Goal: Transaction & Acquisition: Purchase product/service

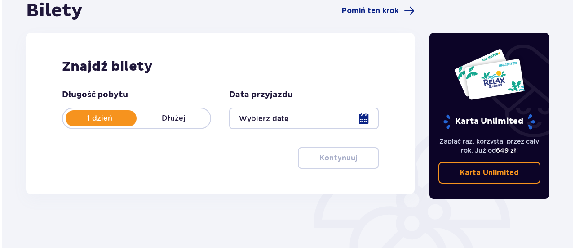
scroll to position [111, 0]
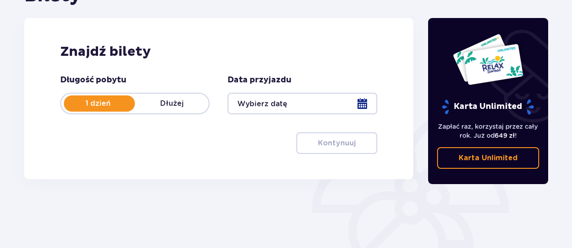
click at [283, 98] on div at bounding box center [301, 104] width 149 height 22
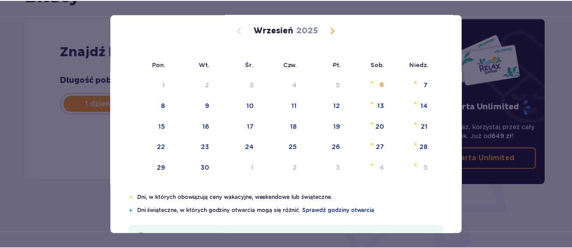
scroll to position [60, 0]
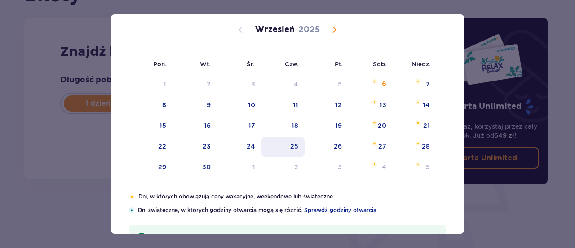
click at [302, 144] on div "25" at bounding box center [284, 147] width 44 height 20
type input "[DATE]"
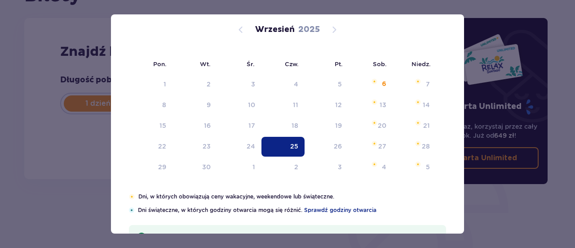
click at [282, 152] on div "25" at bounding box center [284, 147] width 44 height 20
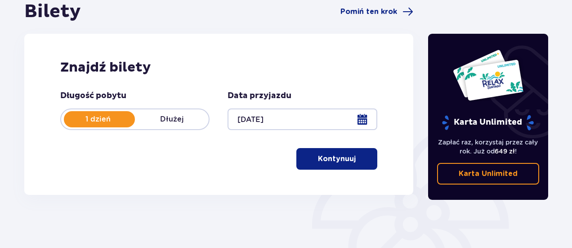
scroll to position [95, 0]
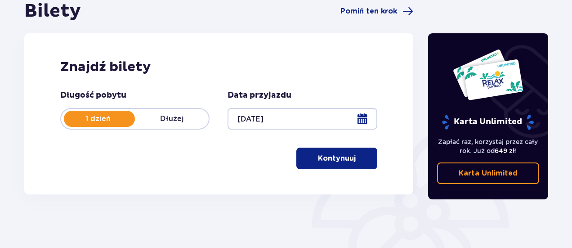
click at [330, 151] on button "Kontynuuj" at bounding box center [336, 158] width 81 height 22
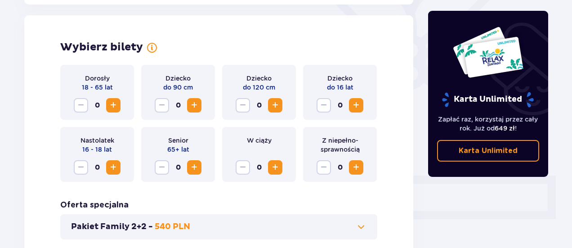
scroll to position [250, 0]
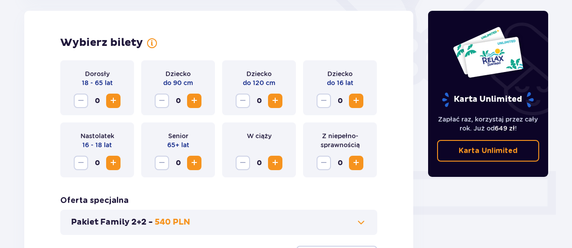
click at [116, 100] on span "Increase" at bounding box center [113, 100] width 11 height 11
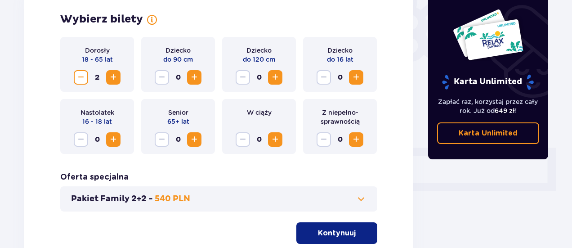
scroll to position [273, 0]
click at [318, 233] on p "Kontynuuj" at bounding box center [337, 233] width 38 height 10
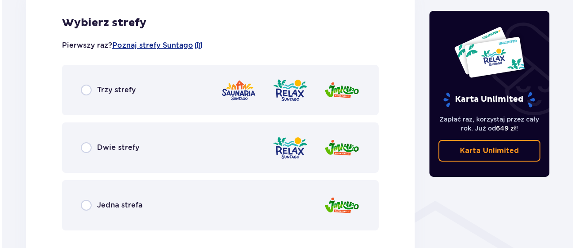
scroll to position [503, 0]
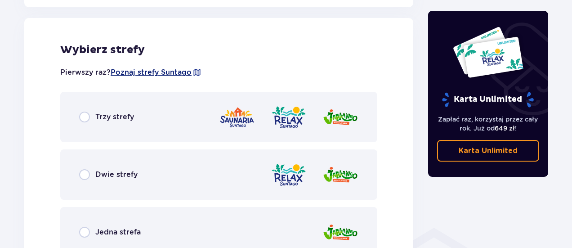
click at [178, 67] on span "Poznaj strefy Suntago" at bounding box center [151, 72] width 81 height 10
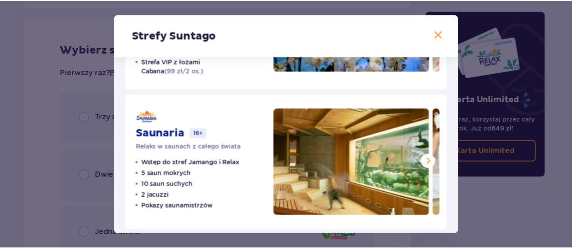
scroll to position [268, 0]
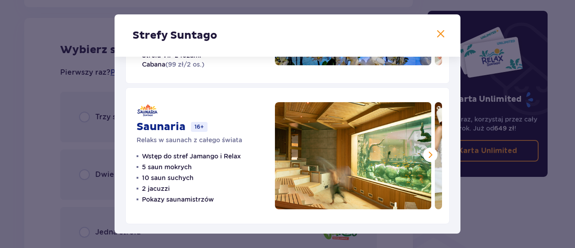
click at [94, 154] on div "Strefy Suntago Jamango Wodna rozrywka dla całej rodziny 35 zjeżdżalni 7 basenów…" at bounding box center [287, 124] width 575 height 248
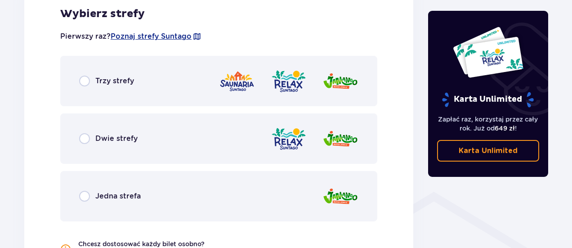
scroll to position [597, 0]
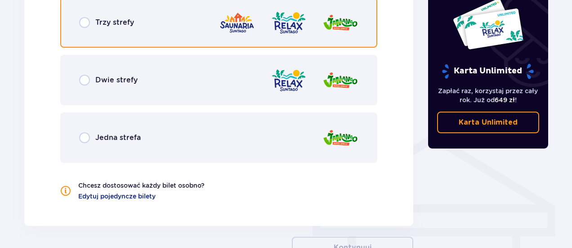
click at [84, 22] on input "radio" at bounding box center [84, 22] width 11 height 11
radio input "true"
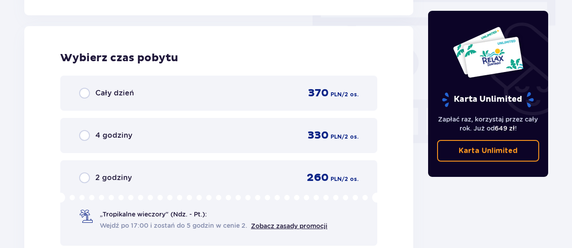
scroll to position [812, 0]
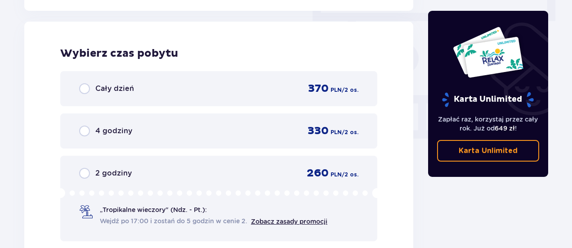
click at [213, 83] on div "Cały dzień 370 PLN / 2 os." at bounding box center [218, 88] width 279 height 13
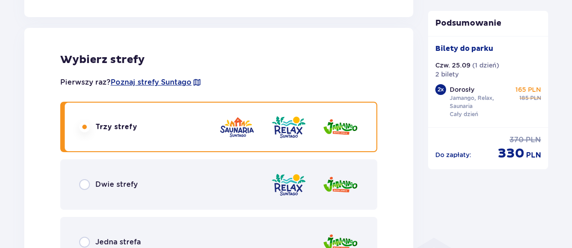
scroll to position [491, 0]
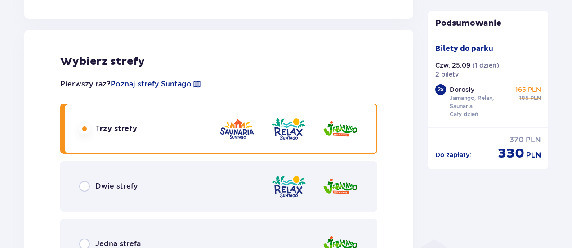
click at [190, 178] on div "Dwie strefy" at bounding box center [218, 186] width 317 height 50
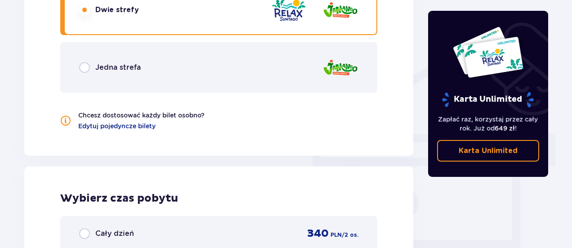
scroll to position [812, 0]
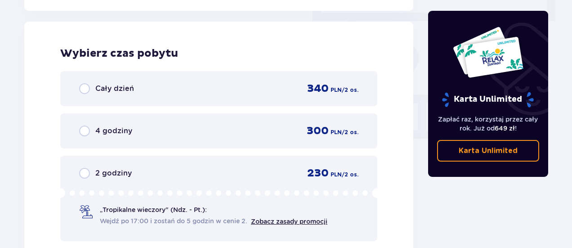
click at [297, 91] on div "340 PLN / 2 os." at bounding box center [327, 88] width 62 height 13
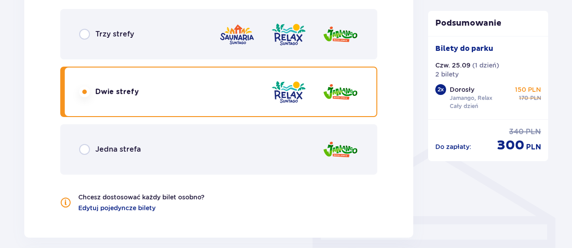
scroll to position [583, 0]
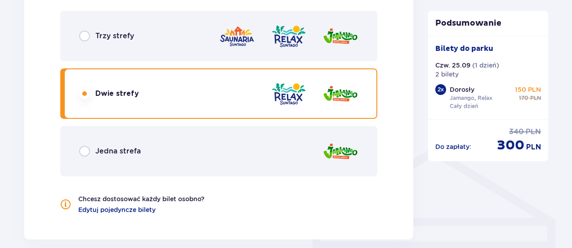
click at [215, 143] on div "Jedna strefa" at bounding box center [218, 151] width 317 height 50
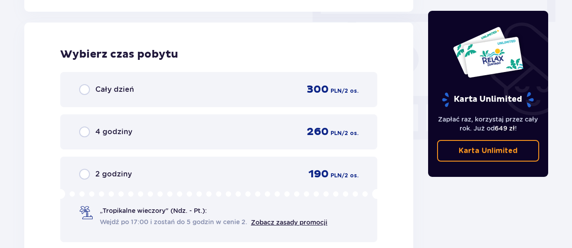
scroll to position [812, 0]
click at [200, 108] on div "Cały dzień 300 PLN / 2 os. 4 godziny 260 PLN / 2 os. 2 godziny 190 PLN / 2 os. …" at bounding box center [218, 156] width 317 height 170
click at [206, 95] on div "Cały dzień 300 PLN / 2 os." at bounding box center [218, 88] width 279 height 13
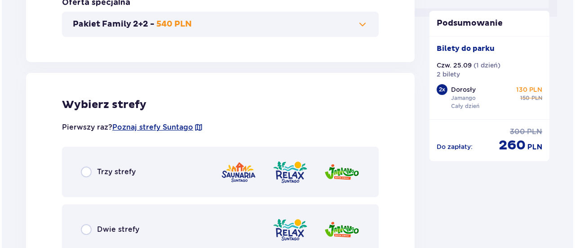
scroll to position [447, 0]
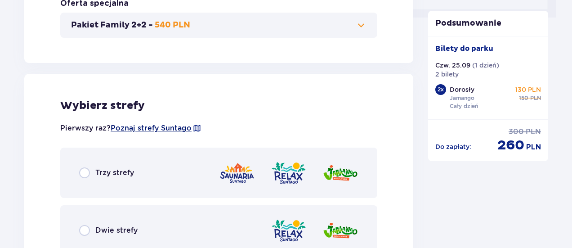
click at [168, 130] on span "Poznaj strefy Suntago" at bounding box center [151, 128] width 81 height 10
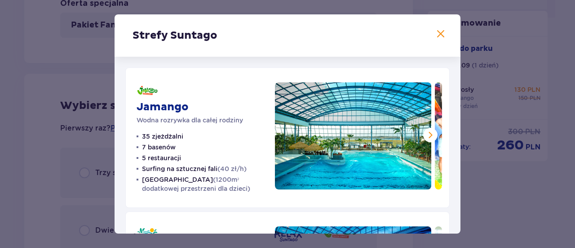
drag, startPoint x: 461, startPoint y: 66, endPoint x: 458, endPoint y: 81, distance: 16.0
click at [458, 81] on div "Strefy Suntago Jamango Wodna rozrywka dla całej rodziny 35 zjeżdżalni 7 basenów…" at bounding box center [287, 124] width 575 height 248
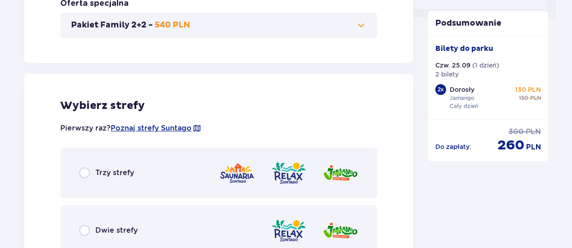
click at [458, 81] on div "Bilety do [GEOGRAPHIC_DATA]. 25.09 ( 1 dzień ) 2 bilety 2 x Dorosły Jamango Cał…" at bounding box center [488, 78] width 106 height 68
click at [143, 125] on span "Poznaj strefy Suntago" at bounding box center [151, 128] width 81 height 10
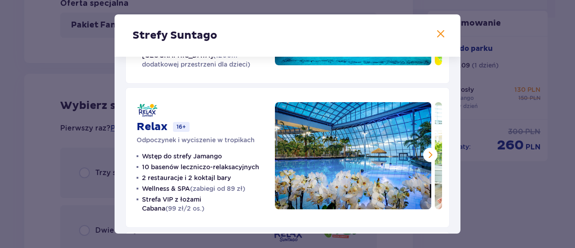
scroll to position [124, 0]
click at [433, 151] on button at bounding box center [430, 154] width 14 height 14
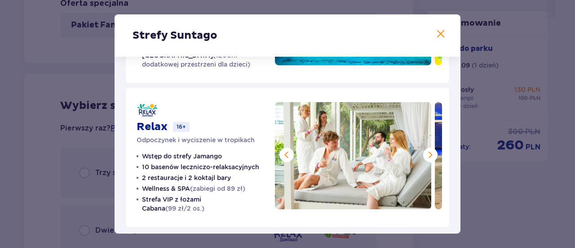
click at [433, 151] on button at bounding box center [430, 154] width 14 height 14
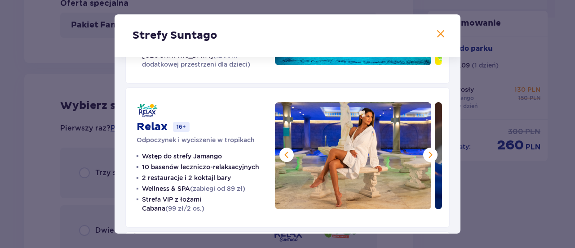
click at [433, 151] on button at bounding box center [430, 154] width 14 height 14
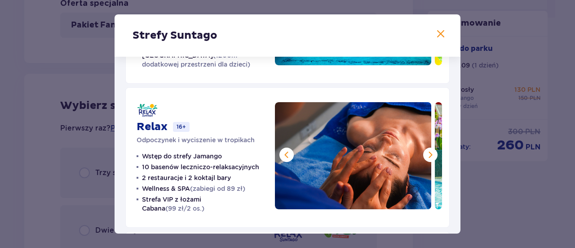
click at [433, 151] on button at bounding box center [430, 154] width 14 height 14
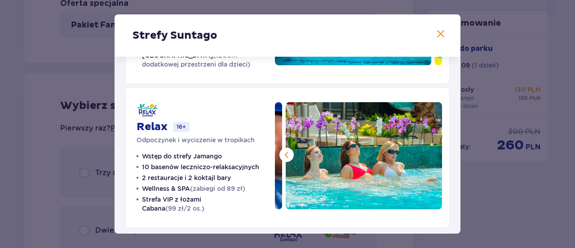
click at [285, 150] on span at bounding box center [286, 154] width 11 height 11
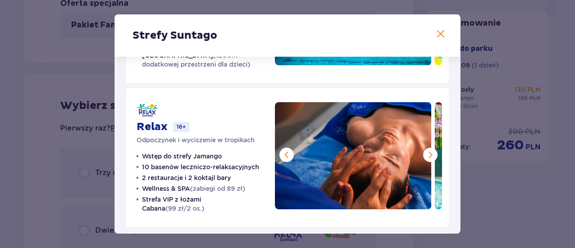
click at [285, 150] on span at bounding box center [286, 154] width 11 height 11
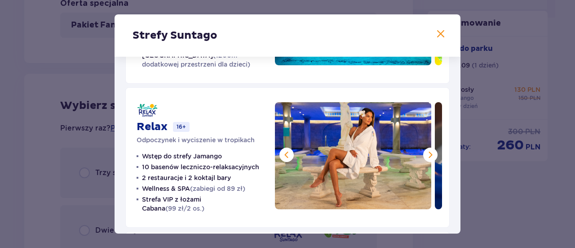
click at [285, 150] on span at bounding box center [286, 154] width 11 height 11
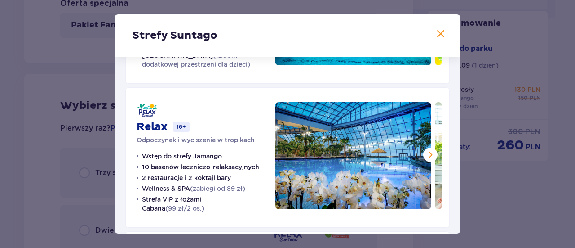
click at [285, 150] on img at bounding box center [353, 155] width 156 height 107
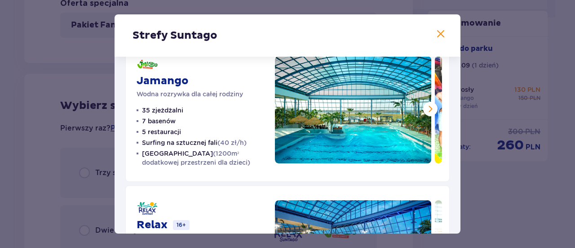
scroll to position [22, 0]
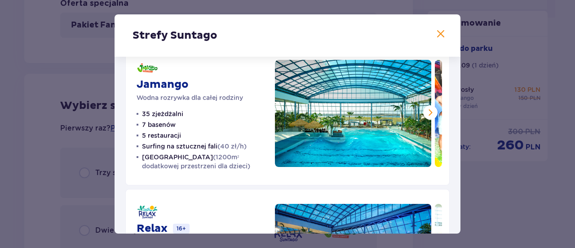
click at [423, 104] on img at bounding box center [353, 113] width 156 height 107
click at [425, 107] on span at bounding box center [430, 112] width 11 height 11
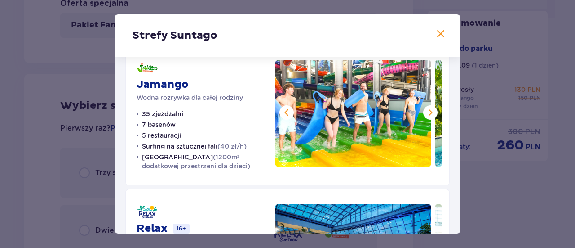
click at [425, 107] on span at bounding box center [430, 112] width 11 height 11
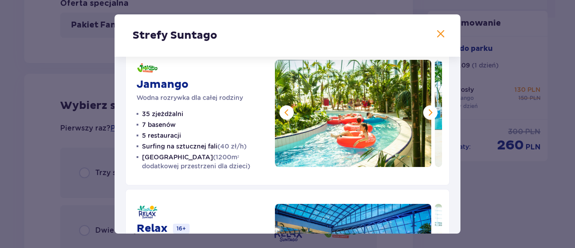
click at [425, 107] on span at bounding box center [430, 112] width 11 height 11
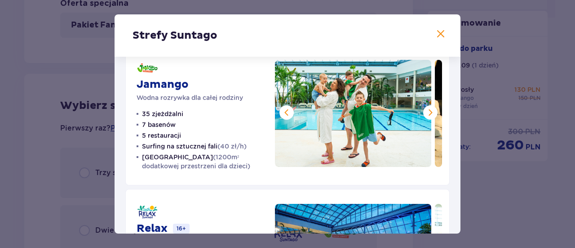
click at [425, 107] on span at bounding box center [430, 112] width 11 height 11
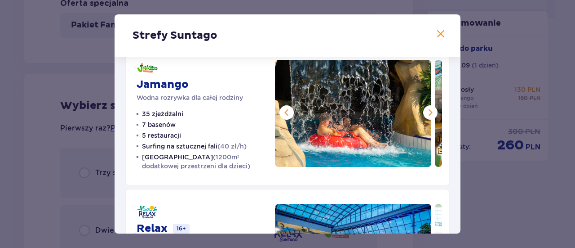
click at [425, 107] on span at bounding box center [430, 112] width 11 height 11
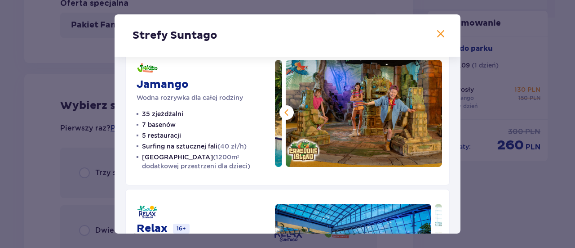
click at [424, 107] on img at bounding box center [364, 113] width 156 height 107
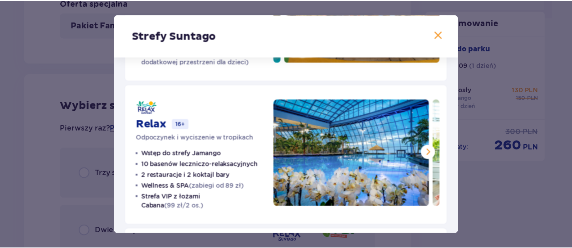
scroll to position [129, 0]
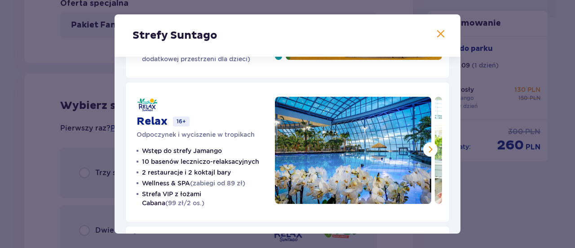
click at [18, 76] on div "Strefy Suntago Jamango Wodna rozrywka dla całej rodziny 35 zjeżdżalni 7 basenów…" at bounding box center [287, 124] width 575 height 248
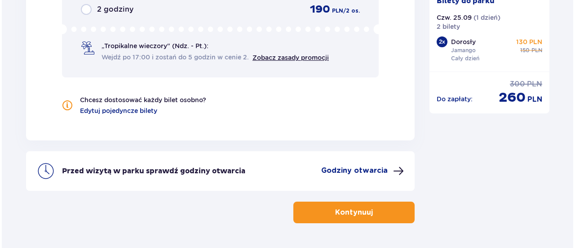
scroll to position [1004, 0]
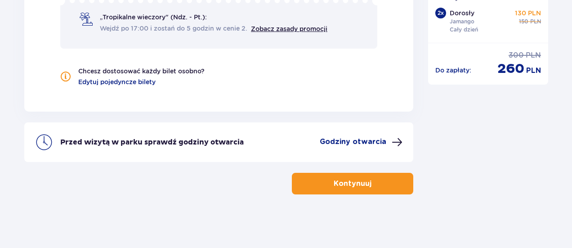
click at [348, 144] on p "Godziny otwarcia" at bounding box center [353, 142] width 67 height 10
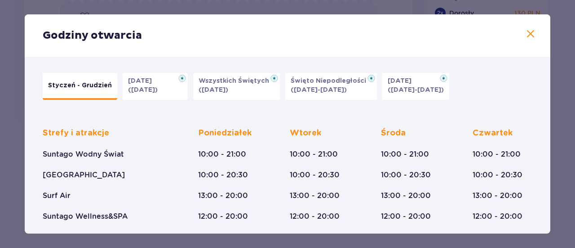
drag, startPoint x: 548, startPoint y: 94, endPoint x: 547, endPoint y: 126, distance: 31.9
click at [473, 119] on div "Strefy i atrakcje Suntago Wodny Świat Crocodile Island Surf Air Suntago Wellnes…" at bounding box center [288, 187] width 490 height 149
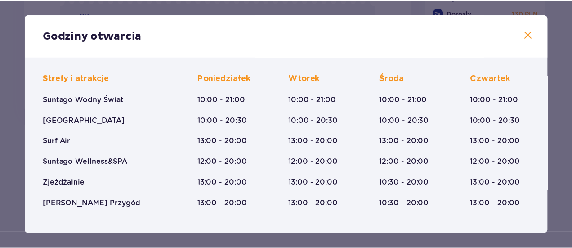
scroll to position [57, 0]
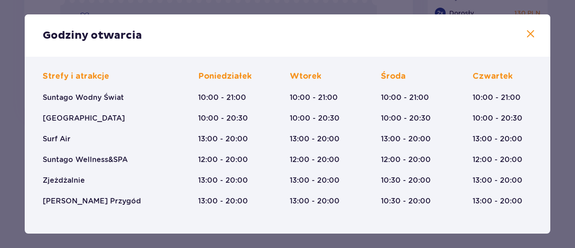
click at [526, 36] on span at bounding box center [531, 34] width 11 height 11
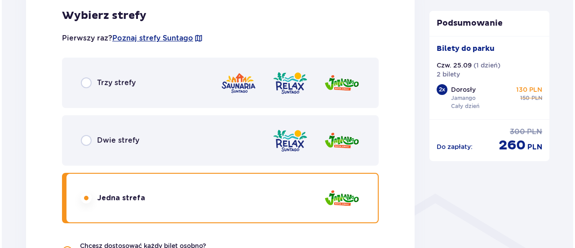
scroll to position [535, 0]
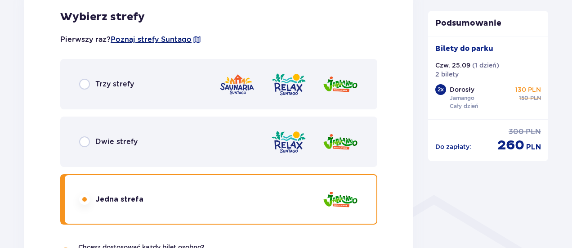
click at [179, 38] on span "Poznaj strefy Suntago" at bounding box center [151, 40] width 81 height 10
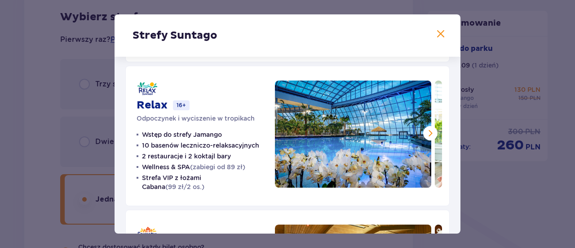
scroll to position [138, 0]
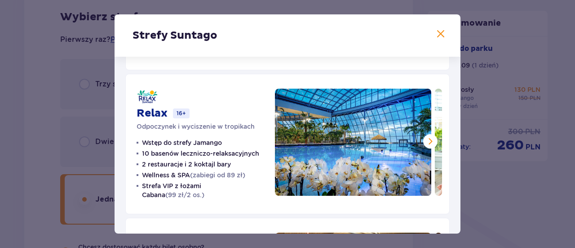
click at [423, 141] on button at bounding box center [430, 141] width 14 height 14
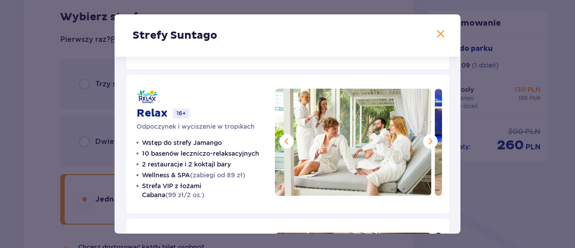
click at [423, 141] on button at bounding box center [430, 141] width 14 height 14
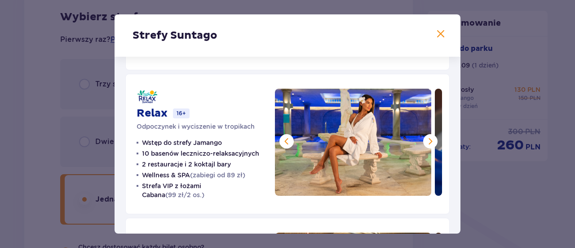
click at [423, 141] on button at bounding box center [430, 141] width 14 height 14
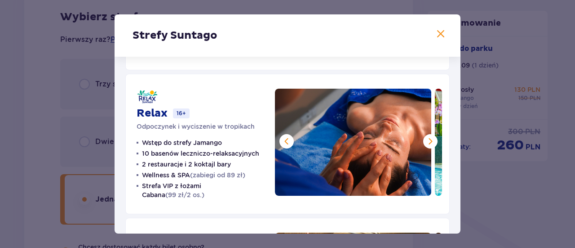
click at [423, 141] on button at bounding box center [430, 141] width 14 height 14
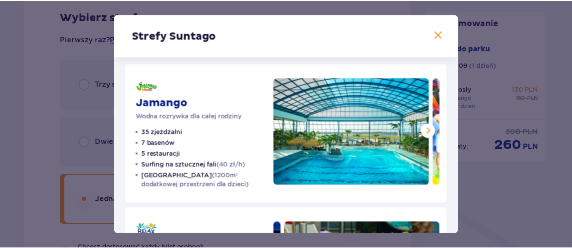
scroll to position [4, 0]
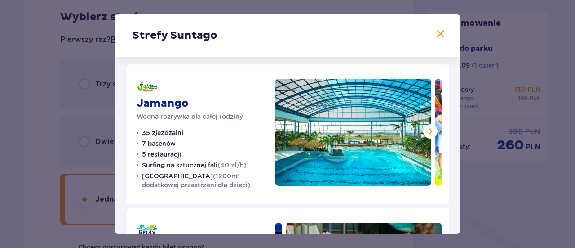
click at [431, 128] on span at bounding box center [430, 131] width 11 height 11
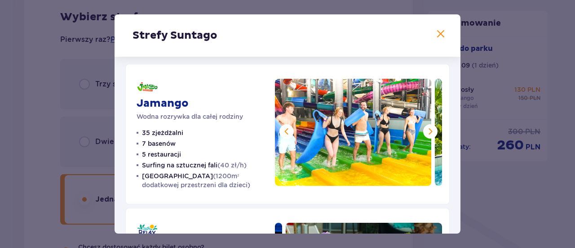
click at [442, 134] on div "Jamango Wodna rozrywka dla całej rodziny 35 zjeżdżalni 7 basenów 5 restauracji …" at bounding box center [287, 134] width 325 height 140
click at [425, 131] on span at bounding box center [430, 131] width 11 height 11
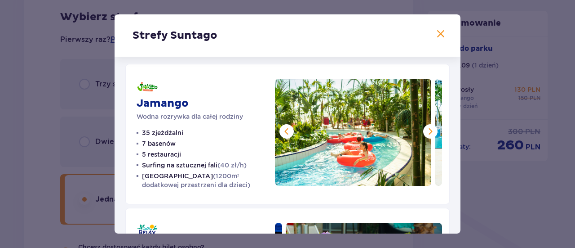
click at [425, 131] on span at bounding box center [430, 131] width 11 height 11
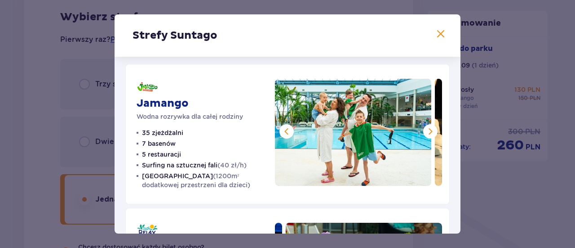
click at [425, 126] on span at bounding box center [430, 131] width 11 height 11
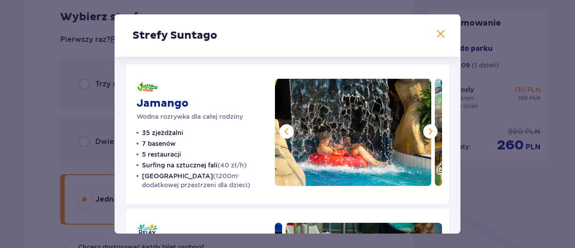
click at [425, 126] on span at bounding box center [430, 131] width 11 height 11
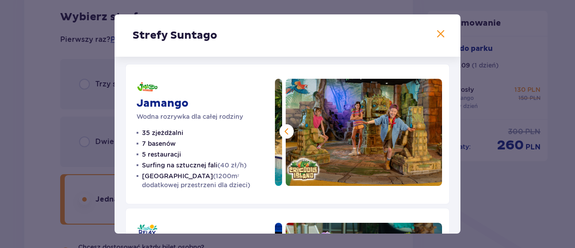
click at [436, 35] on span at bounding box center [441, 34] width 11 height 11
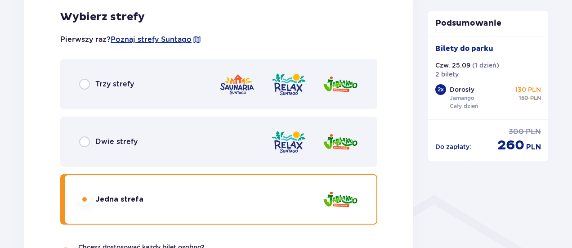
click at [183, 170] on div "Trzy strefy Dwie strefy Jedna strefa" at bounding box center [218, 141] width 317 height 165
click at [188, 149] on div "Dwie strefy" at bounding box center [218, 141] width 317 height 50
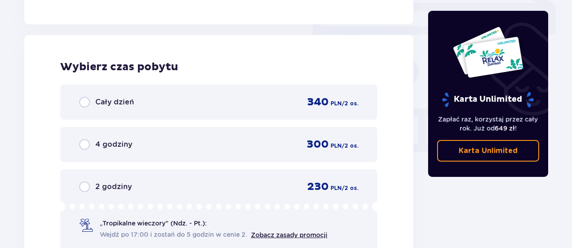
scroll to position [799, 0]
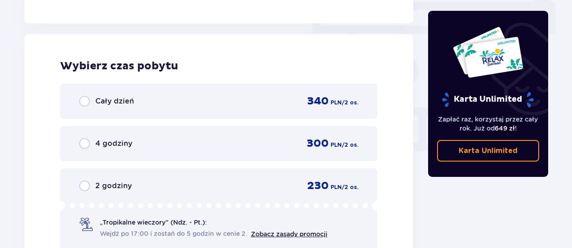
click at [199, 114] on div "Cały dzień 340 PLN / 2 os." at bounding box center [218, 101] width 317 height 35
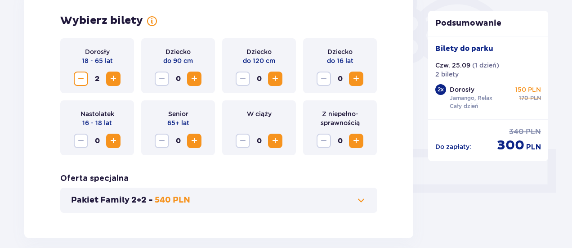
scroll to position [273, 0]
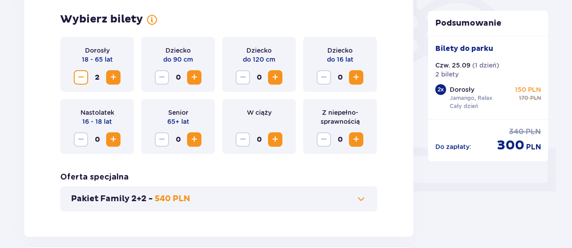
click at [276, 134] on span "Increase" at bounding box center [275, 139] width 11 height 11
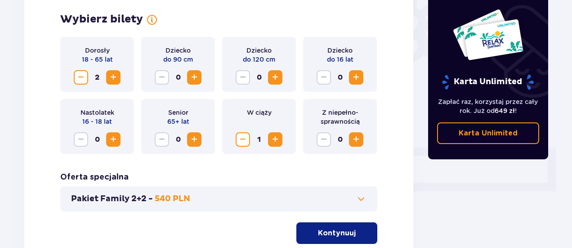
click at [82, 74] on span "Decrease" at bounding box center [81, 77] width 11 height 11
click at [327, 238] on button "Kontynuuj" at bounding box center [336, 233] width 81 height 22
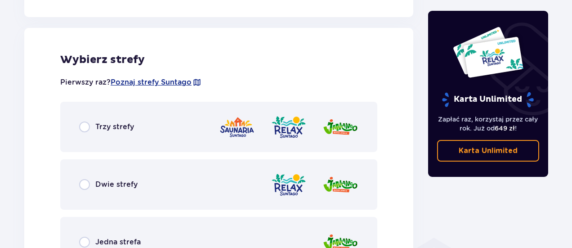
scroll to position [499, 0]
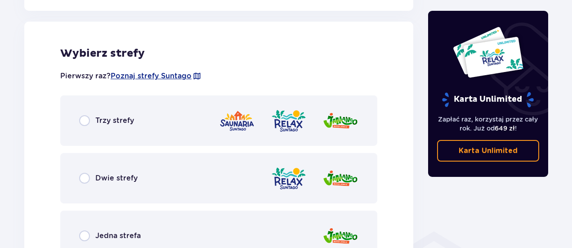
click at [203, 168] on div "Dwie strefy" at bounding box center [218, 178] width 317 height 50
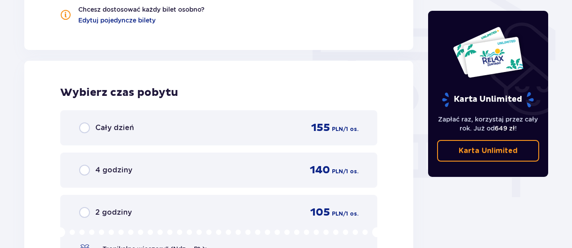
scroll to position [812, 0]
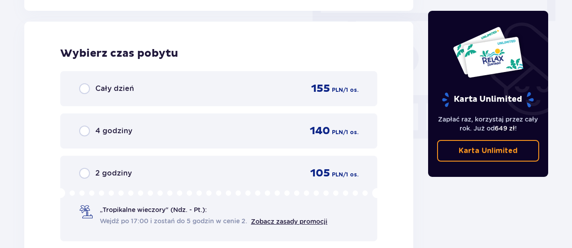
click at [208, 94] on div "Cały dzień 155 PLN / 1 os." at bounding box center [218, 88] width 279 height 13
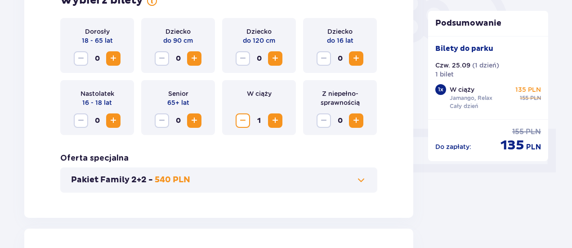
scroll to position [271, 0]
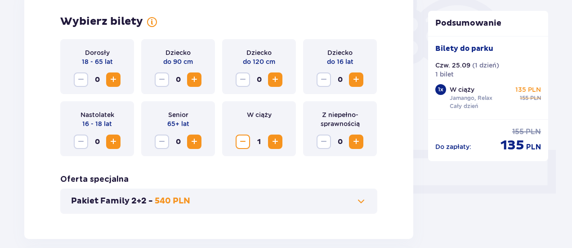
click at [237, 141] on span "Decrease" at bounding box center [242, 141] width 11 height 11
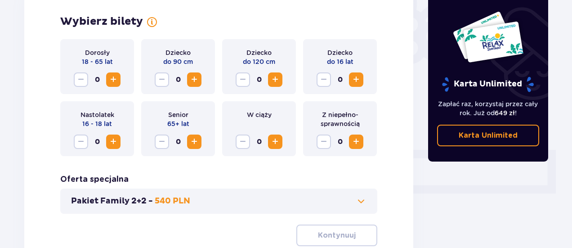
click at [116, 85] on button "Increase" at bounding box center [113, 79] width 14 height 14
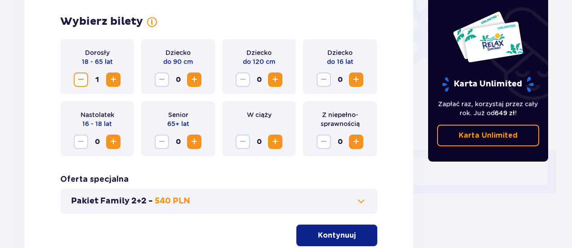
click at [116, 85] on button "Increase" at bounding box center [113, 79] width 14 height 14
click at [327, 235] on p "Kontynuuj" at bounding box center [337, 235] width 38 height 10
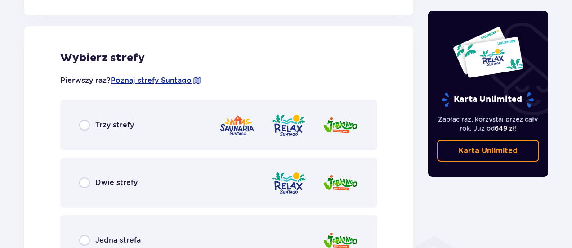
scroll to position [499, 0]
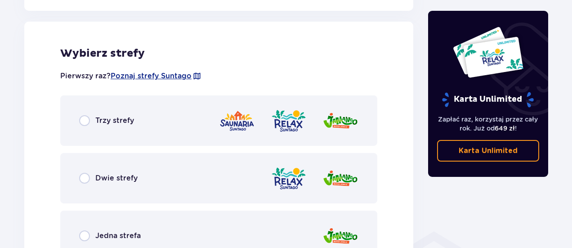
click at [156, 180] on div "Dwie strefy" at bounding box center [218, 178] width 317 height 50
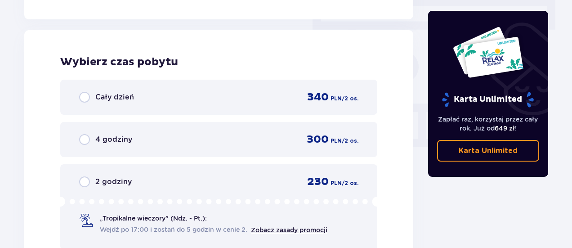
scroll to position [812, 0]
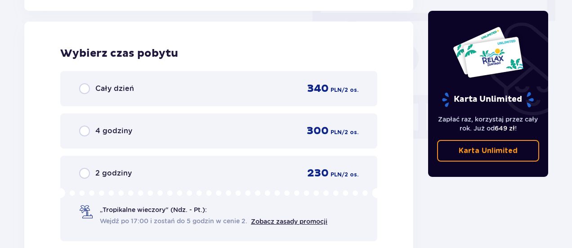
click at [173, 79] on div "Cały dzień 340 PLN / 2 os." at bounding box center [218, 88] width 317 height 35
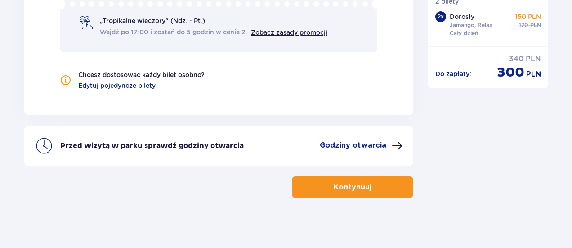
scroll to position [1004, 0]
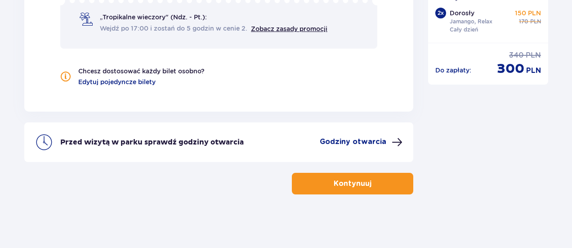
click at [365, 183] on button "Kontynuuj" at bounding box center [352, 184] width 121 height 22
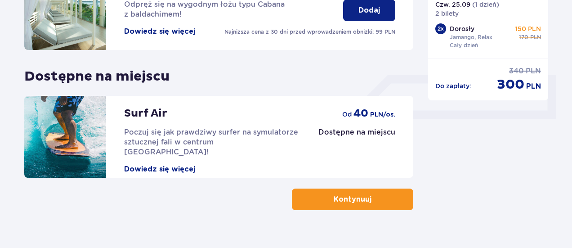
scroll to position [346, 0]
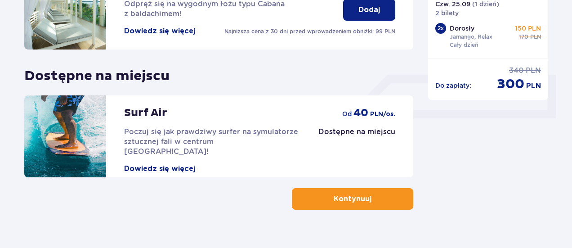
click at [372, 197] on span "button" at bounding box center [373, 198] width 11 height 11
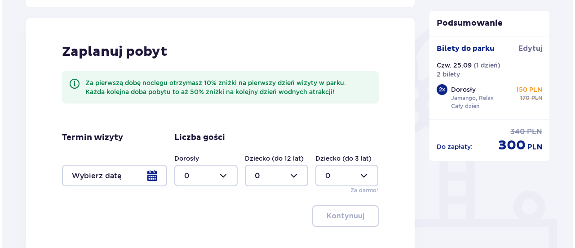
scroll to position [203, 0]
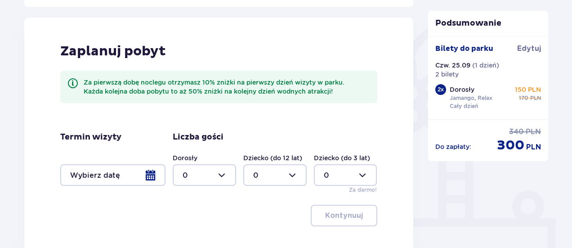
click at [103, 185] on div at bounding box center [112, 175] width 105 height 22
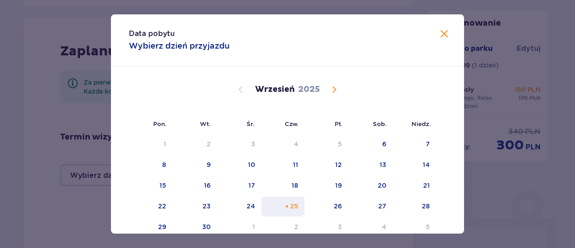
click at [290, 197] on div "25" at bounding box center [284, 206] width 44 height 20
click at [445, 36] on span at bounding box center [444, 34] width 11 height 11
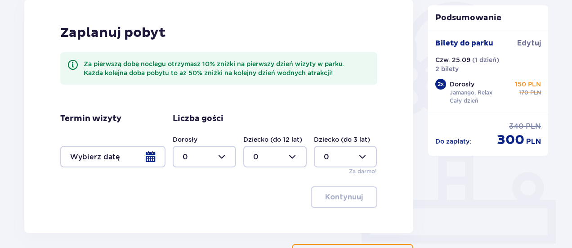
scroll to position [222, 0]
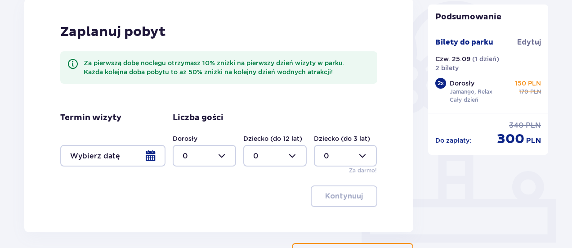
click at [144, 162] on div at bounding box center [112, 156] width 105 height 22
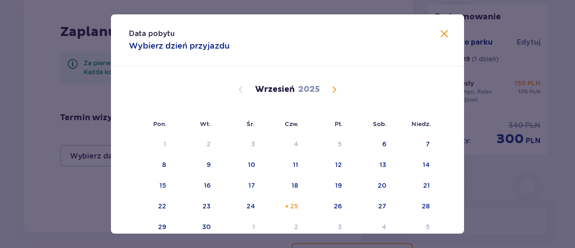
click at [144, 162] on div "8" at bounding box center [151, 165] width 44 height 20
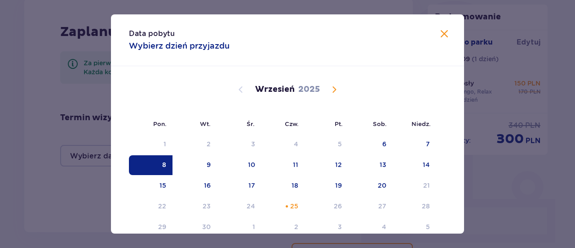
click at [445, 33] on span at bounding box center [444, 34] width 11 height 11
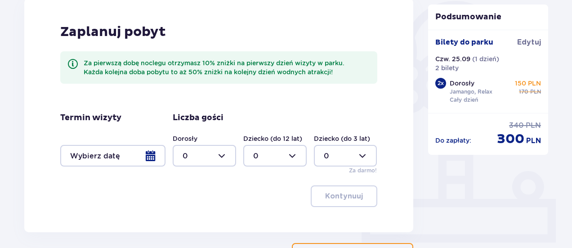
scroll to position [292, 0]
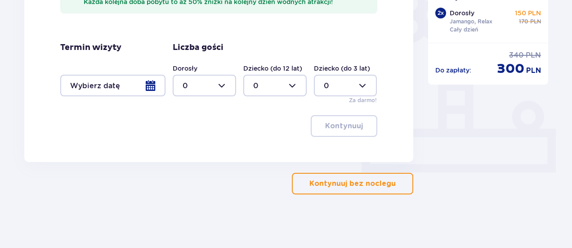
click at [341, 183] on p "Kontynuuj bez noclegu" at bounding box center [352, 183] width 86 height 10
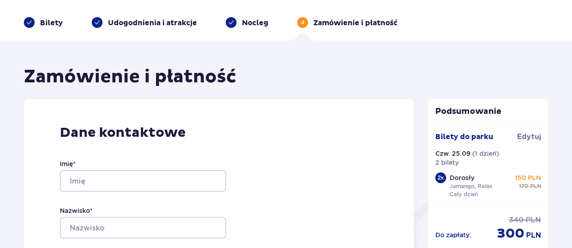
scroll to position [30, 0]
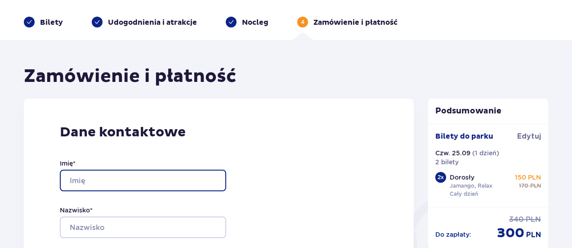
click at [146, 175] on input "Imię *" at bounding box center [143, 180] width 166 height 22
type input "Martyna"
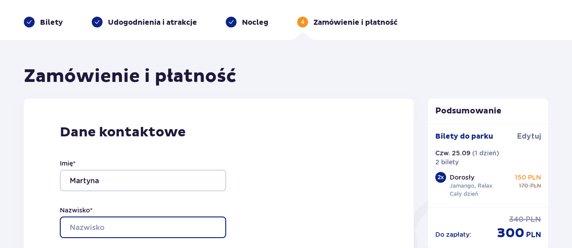
type input "Kuziemska"
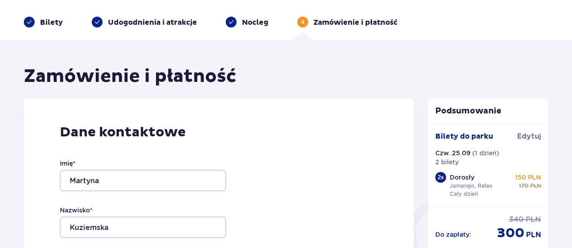
type input "[EMAIL_ADDRESS][DOMAIN_NAME]"
type input "731905105"
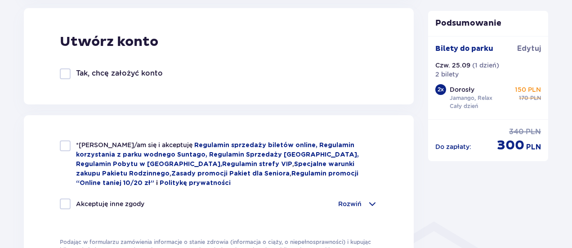
scroll to position [513, 0]
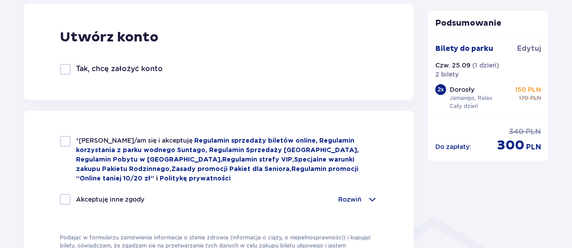
click at [69, 139] on div at bounding box center [65, 141] width 11 height 11
checkbox input "true"
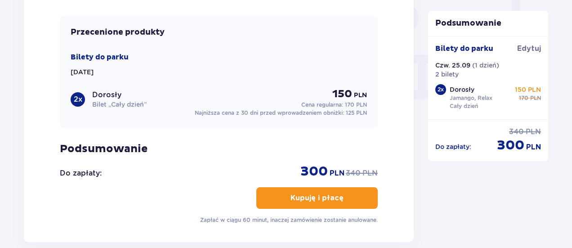
scroll to position [852, 0]
click at [343, 192] on span "button" at bounding box center [345, 197] width 11 height 11
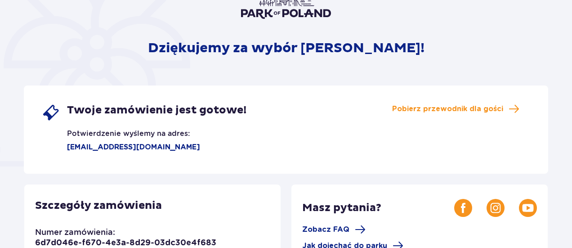
scroll to position [179, 0]
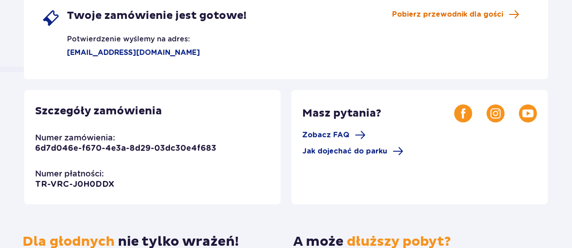
click at [427, 13] on span "Pobierz przewodnik dla gości" at bounding box center [447, 14] width 111 height 10
